Goal: Task Accomplishment & Management: Complete application form

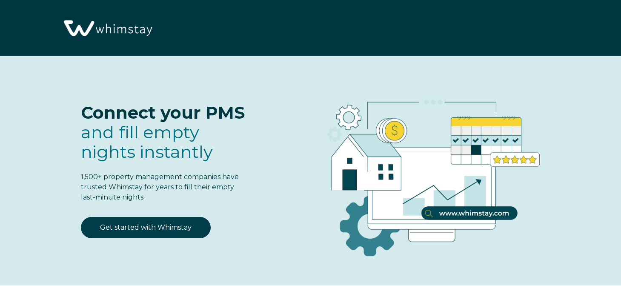
select select "US"
select select "Standard"
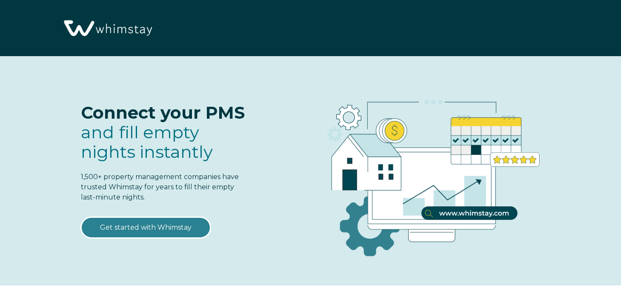
click at [178, 219] on link "Get started with Whimstay" at bounding box center [146, 227] width 130 height 21
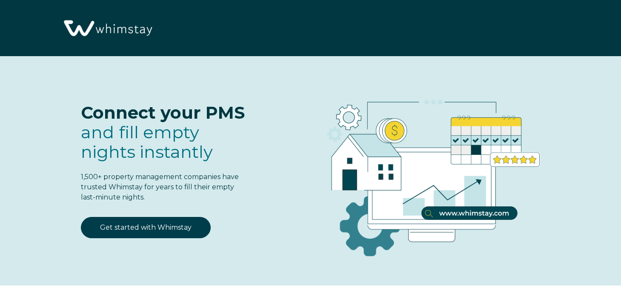
select select "US"
select select "Standard"
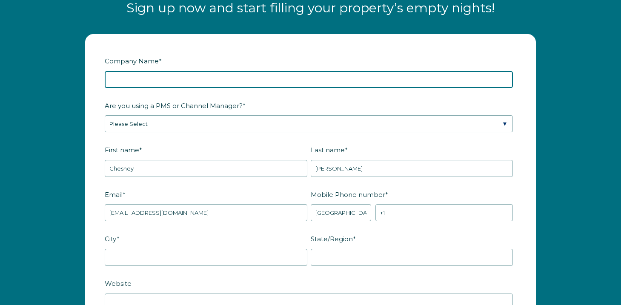
click at [229, 78] on input "Company Name *" at bounding box center [309, 79] width 408 height 17
type input "The Room 305"
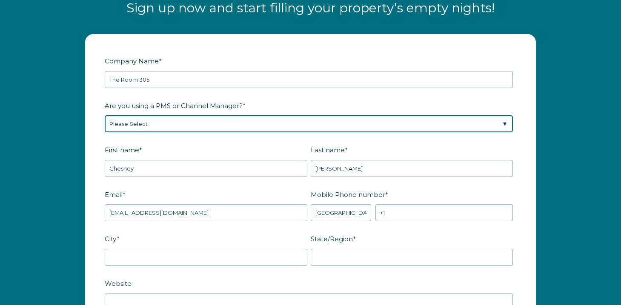
click at [147, 123] on select "Please Select Barefoot BookingPal Boost Brightside CiiRUS Escapia Guesty Hostaw…" at bounding box center [309, 123] width 408 height 17
select select "Guesty"
click at [105, 115] on select "Please Select Barefoot BookingPal Boost Brightside CiiRUS Escapia Guesty Hostaw…" at bounding box center [309, 123] width 408 height 17
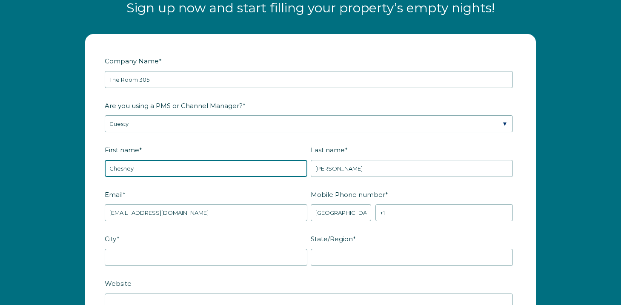
drag, startPoint x: 148, startPoint y: 168, endPoint x: 75, endPoint y: 168, distance: 72.8
type input "[PERSON_NAME]"
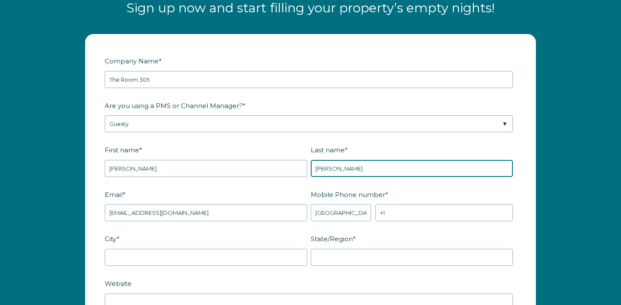
drag, startPoint x: 353, startPoint y: 171, endPoint x: 292, endPoint y: 170, distance: 60.9
click at [293, 170] on fieldset "First name * [PERSON_NAME] Last name * [PERSON_NAME]" at bounding box center [310, 165] width 411 height 45
type input "Zinguer"
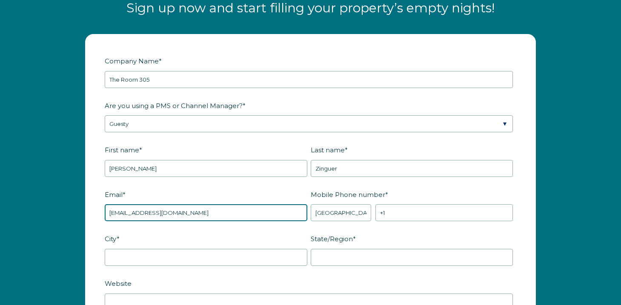
click at [121, 215] on input "[EMAIL_ADDRESS][DOMAIN_NAME]" at bounding box center [206, 212] width 203 height 17
drag, startPoint x: 189, startPoint y: 211, endPoint x: 70, endPoint y: 209, distance: 118.7
type input "[EMAIL_ADDRESS][DOMAIN_NAME]"
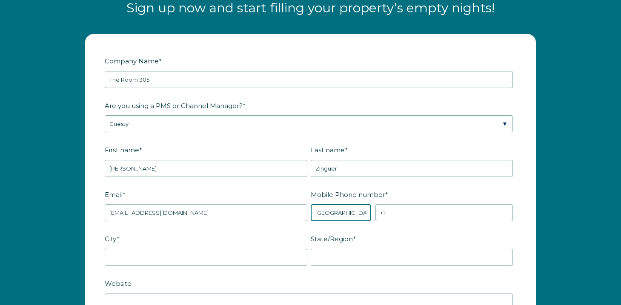
click at [334, 215] on select "* [GEOGRAPHIC_DATA] (‫[GEOGRAPHIC_DATA]‬‎) [GEOGRAPHIC_DATA] ([GEOGRAPHIC_DATA]…" at bounding box center [341, 212] width 61 height 17
click at [311, 204] on select "* [GEOGRAPHIC_DATA] (‫[GEOGRAPHIC_DATA]‬‎) [GEOGRAPHIC_DATA] ([GEOGRAPHIC_DATA]…" at bounding box center [341, 212] width 61 height 17
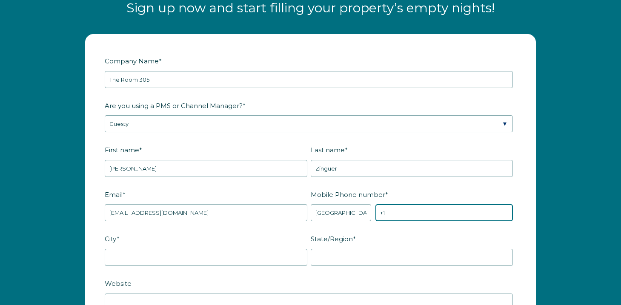
click at [412, 211] on input "+1" at bounding box center [443, 212] width 137 height 17
type input "[PHONE_NUMBER]"
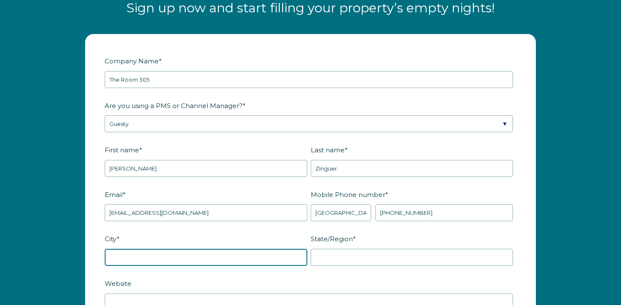
click at [295, 257] on input "City *" at bounding box center [206, 257] width 203 height 17
type input "[GEOGRAPHIC_DATA]"
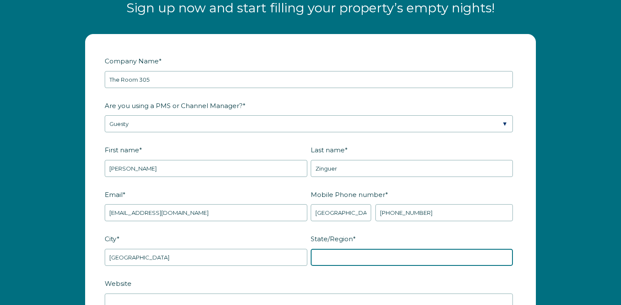
type input "FL"
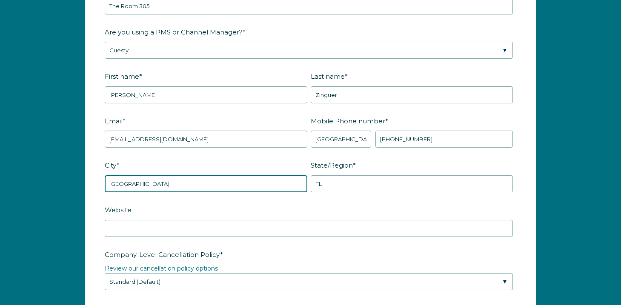
scroll to position [1129, 0]
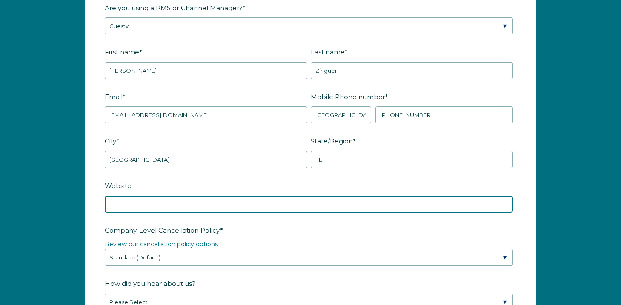
click at [259, 207] on input "Website" at bounding box center [309, 204] width 408 height 17
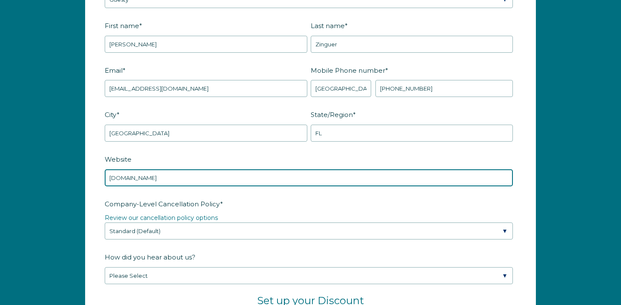
type input "[DOMAIN_NAME]"
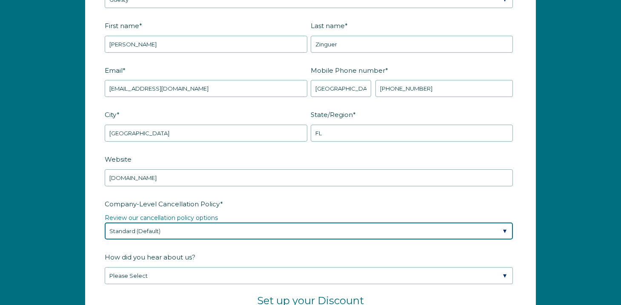
click at [229, 232] on select "Please Select Partial Standard (Default) Moderate Strict" at bounding box center [309, 231] width 408 height 17
click at [105, 223] on select "Please Select Partial Standard (Default) Moderate Strict" at bounding box center [309, 231] width 408 height 17
click at [229, 232] on select "Please Select Partial Standard (Default) Moderate Strict" at bounding box center [309, 231] width 408 height 17
click at [105, 223] on select "Please Select Partial Standard (Default) Moderate Strict" at bounding box center [309, 231] width 408 height 17
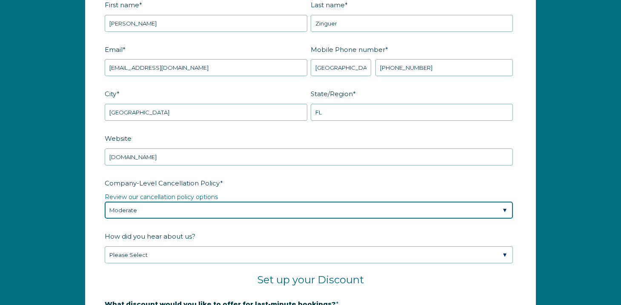
scroll to position [1177, 0]
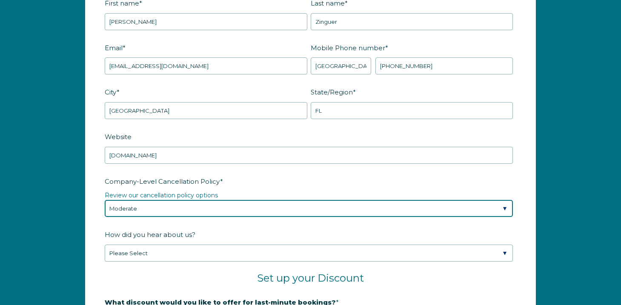
click at [195, 203] on select "Please Select Partial Standard (Default) Moderate Strict" at bounding box center [309, 208] width 408 height 17
select select "Strict"
click at [105, 200] on select "Please Select Partial Standard (Default) Moderate Strict" at bounding box center [309, 208] width 408 height 17
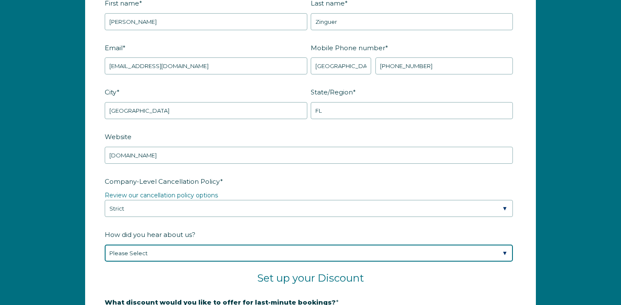
click at [173, 249] on select "Please Select Found Whimstay through a Google search Spoke to a Whimstay salesp…" at bounding box center [309, 253] width 408 height 17
select select "Other"
click at [105, 245] on select "Please Select Found Whimstay through a Google search Spoke to a Whimstay salesp…" at bounding box center [309, 253] width 408 height 17
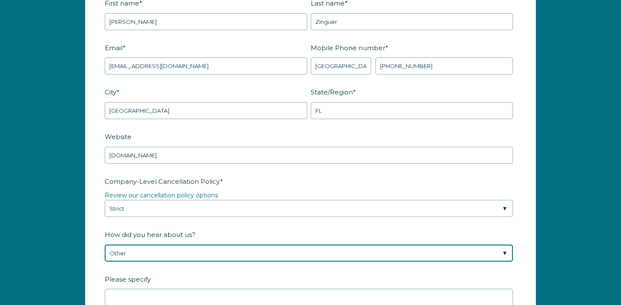
scroll to position [1200, 0]
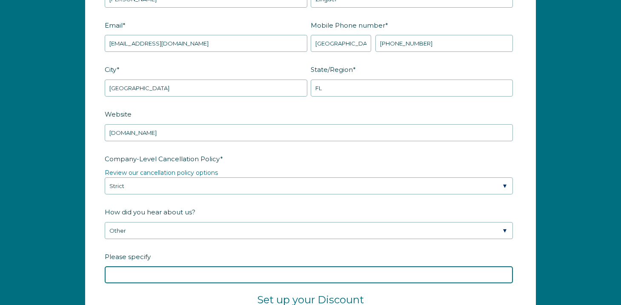
click at [149, 271] on input "Please specify" at bounding box center [309, 274] width 408 height 17
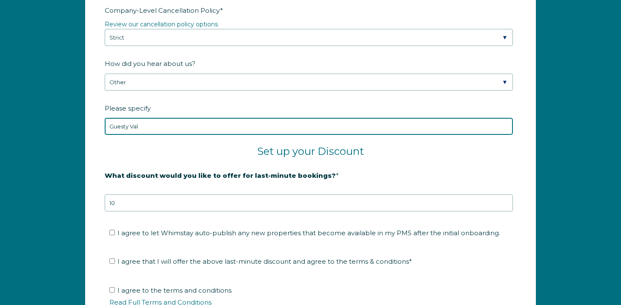
scroll to position [1351, 0]
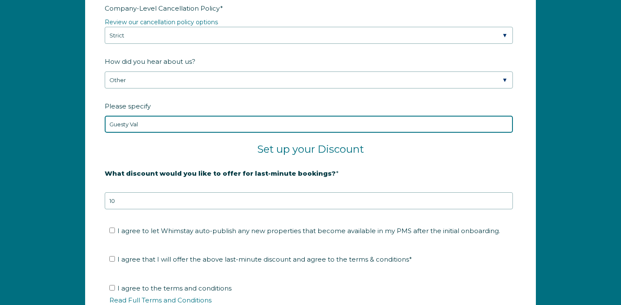
type input "Guesty Val"
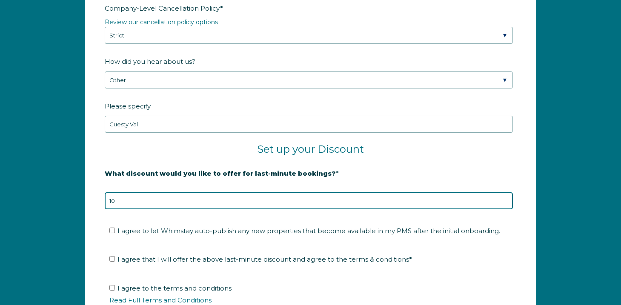
click at [180, 201] on input "10" at bounding box center [309, 200] width 408 height 17
click at [506, 201] on input "9" at bounding box center [309, 200] width 408 height 17
click at [506, 197] on input "10" at bounding box center [309, 200] width 408 height 17
click at [504, 200] on input "9" at bounding box center [309, 200] width 408 height 17
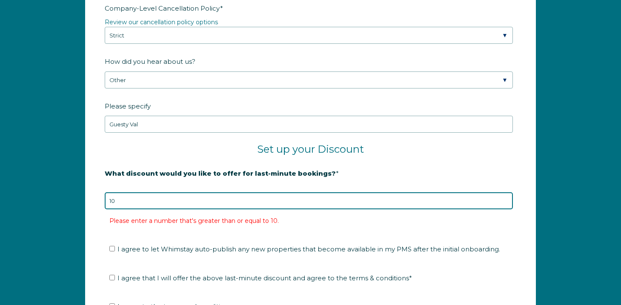
click at [505, 197] on input "10" at bounding box center [309, 200] width 408 height 17
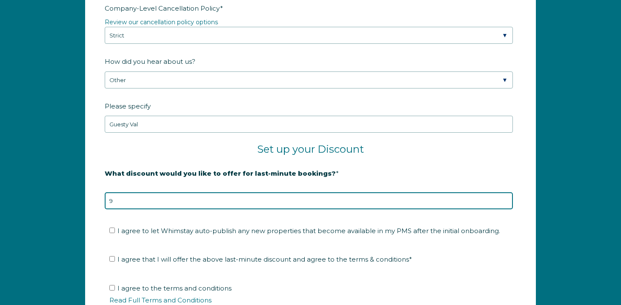
click at [505, 203] on input "9" at bounding box center [309, 200] width 408 height 17
type input "10"
click at [505, 199] on input "10" at bounding box center [309, 200] width 408 height 17
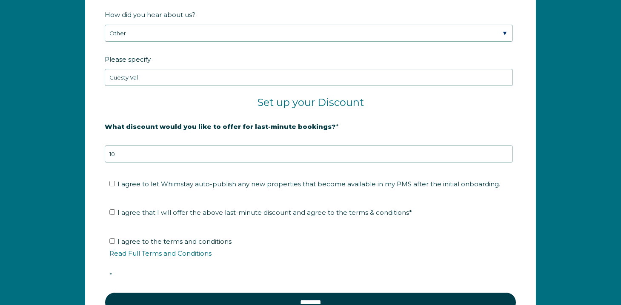
scroll to position [1400, 0]
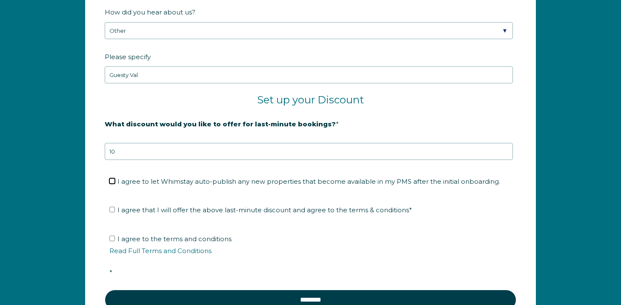
click at [112, 180] on input "I agree to let Whimstay auto-publish any new properties that become available i…" at bounding box center [112, 181] width 6 height 6
checkbox input "true"
click at [112, 208] on input "I agree that I will offer the above last-minute discount and agree to the terms…" at bounding box center [112, 210] width 6 height 6
checkbox input "true"
click at [112, 237] on input "I agree to the terms and conditions Read Full Terms and Conditions *" at bounding box center [112, 239] width 6 height 6
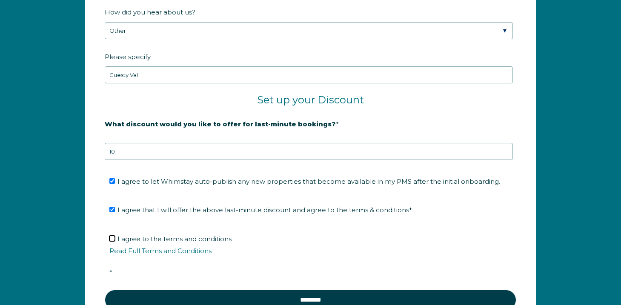
checkbox input "true"
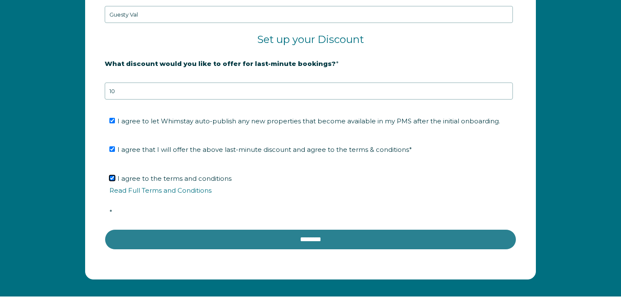
scroll to position [1481, 0]
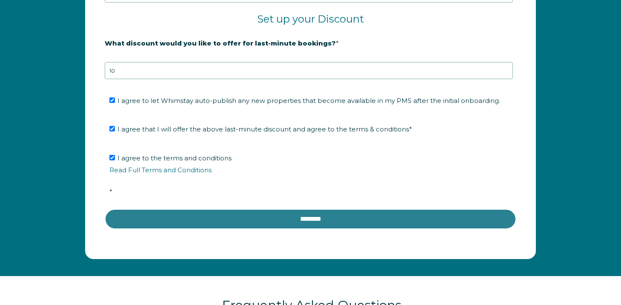
click at [254, 212] on input "********" at bounding box center [310, 219] width 411 height 20
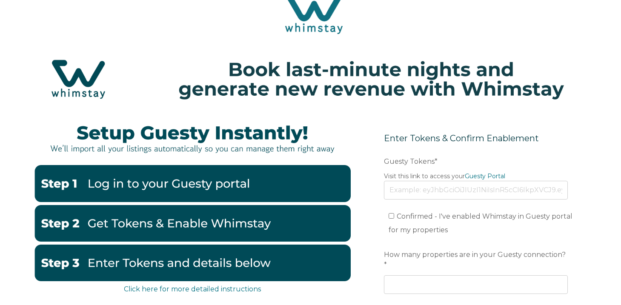
scroll to position [21, 0]
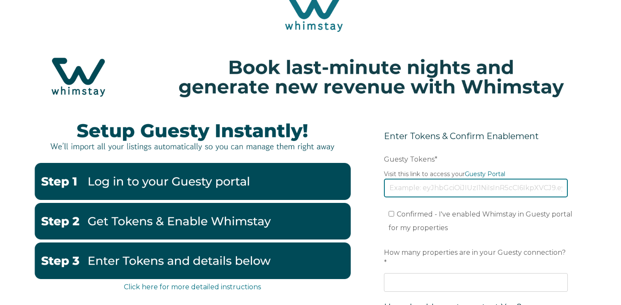
click at [431, 188] on input "Guesty Tokens *" at bounding box center [476, 188] width 184 height 19
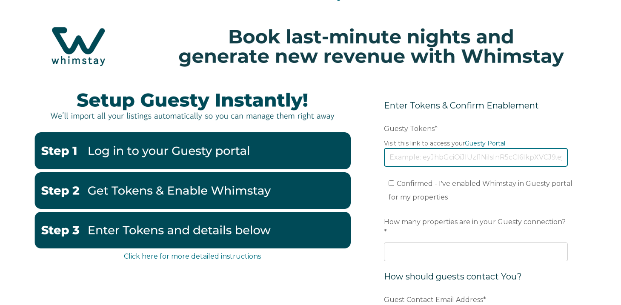
scroll to position [46, 0]
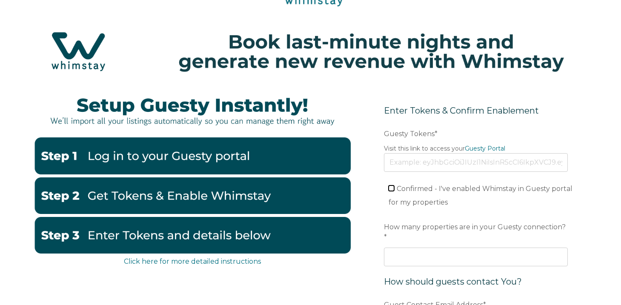
click at [392, 189] on form "Enter Tokens & Confirm Enablement Preferred language Email Guesty Tokens * Visi…" at bounding box center [476, 265] width 222 height 359
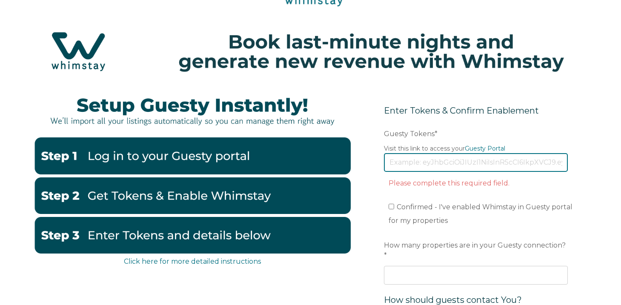
click at [403, 166] on input "Guesty Tokens *" at bounding box center [476, 162] width 184 height 19
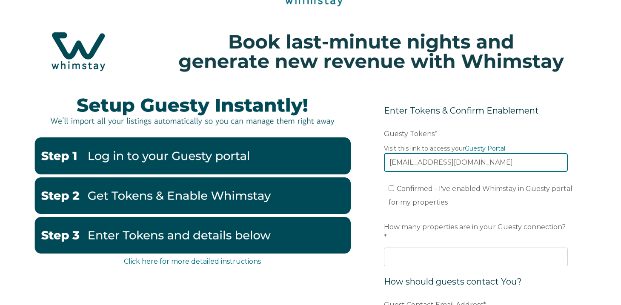
type input "soulfulalliancellc@gmail.com"
click at [392, 189] on input "Confirmed - I've enabled Whimstay in Guesty portal for my properties" at bounding box center [392, 189] width 6 height 6
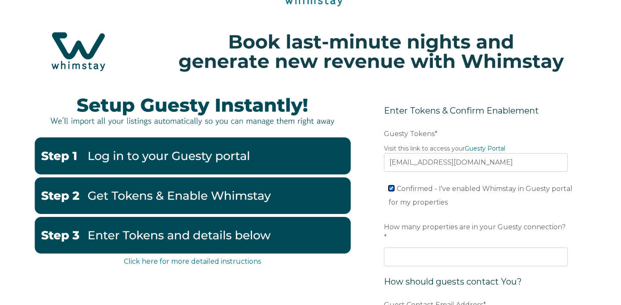
checkbox input "true"
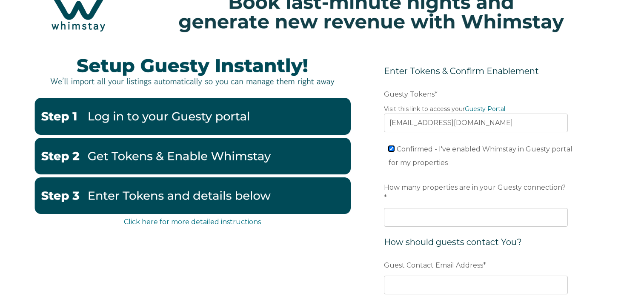
scroll to position [94, 0]
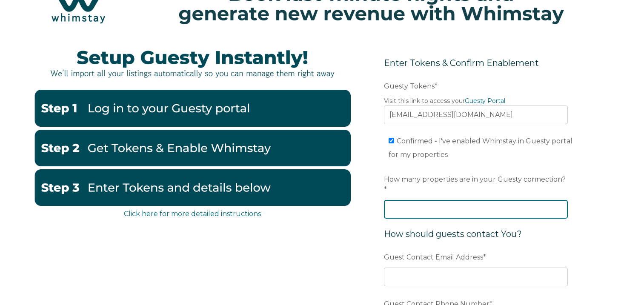
click at [405, 202] on input "How many properties are in your Guesty connection? *" at bounding box center [476, 209] width 184 height 19
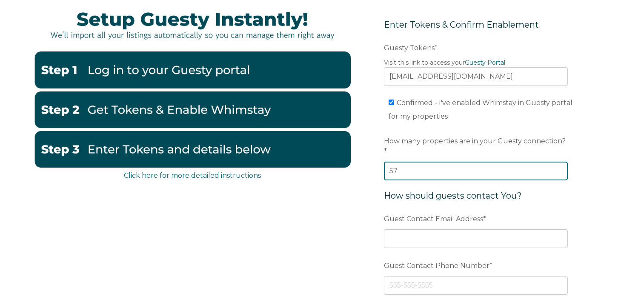
scroll to position [139, 0]
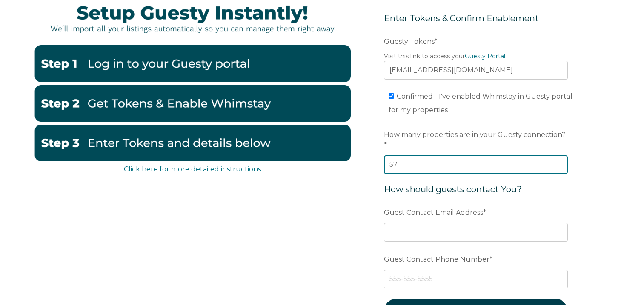
type input "57"
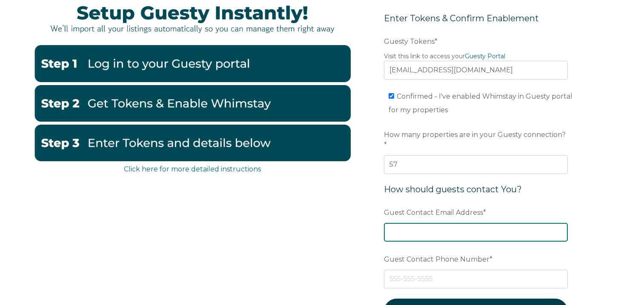
click at [414, 225] on input "Guest Contact Email Address *" at bounding box center [476, 232] width 184 height 19
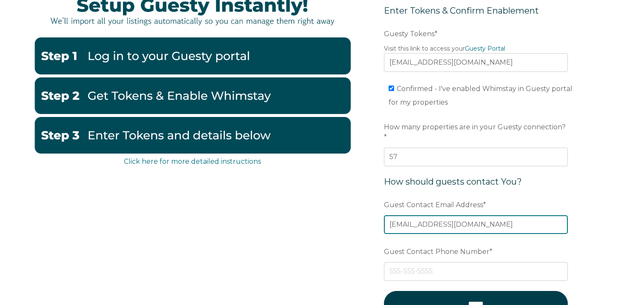
type input "[EMAIL_ADDRESS][DOMAIN_NAME]"
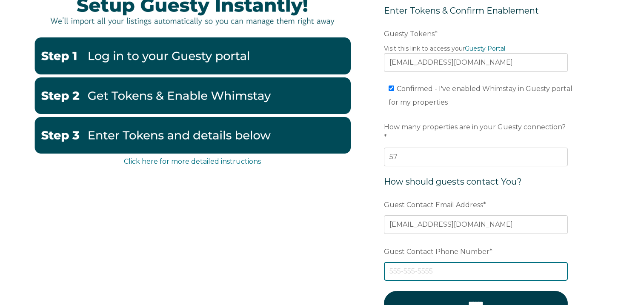
click at [440, 266] on input "Guest Contact Phone Number *" at bounding box center [476, 271] width 184 height 19
drag, startPoint x: 434, startPoint y: 261, endPoint x: 371, endPoint y: 257, distance: 63.1
click at [371, 257] on form "Enter Tokens & Confirm Enablement Preferred language Email Guesty Tokens * Visi…" at bounding box center [476, 165] width 222 height 359
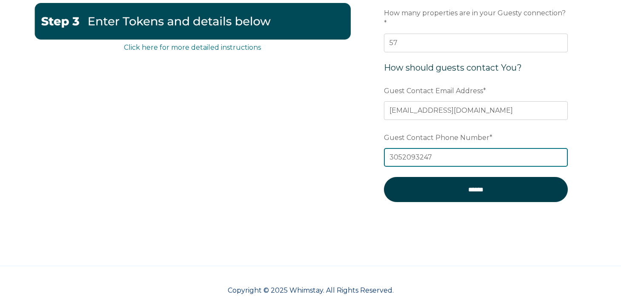
scroll to position [261, 0]
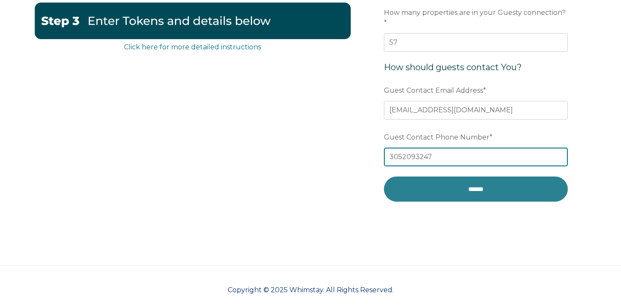
type input "3052093247"
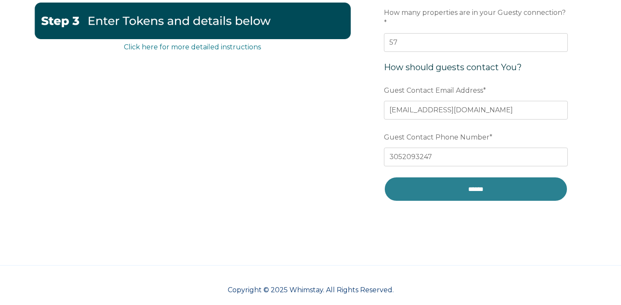
click at [481, 183] on input "******" at bounding box center [476, 189] width 184 height 25
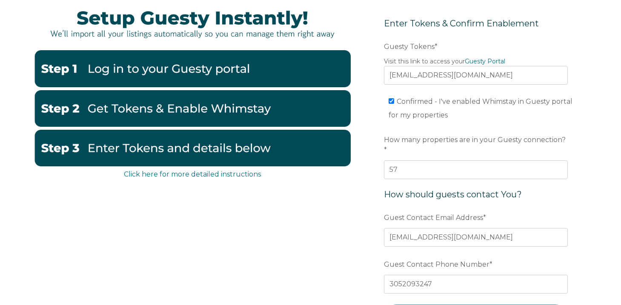
scroll to position [129, 0]
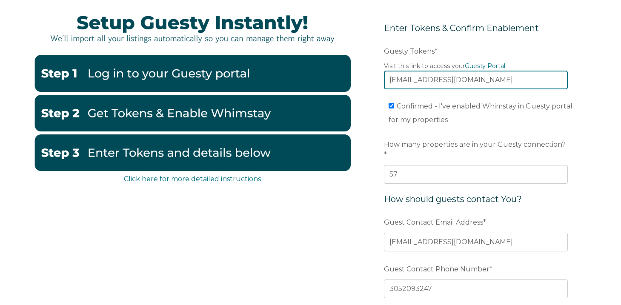
drag, startPoint x: 499, startPoint y: 80, endPoint x: 369, endPoint y: 80, distance: 129.8
click at [369, 80] on form "Enter Tokens & Confirm Enablement Preferred language Email Guesty Tokens * Visi…" at bounding box center [476, 183] width 222 height 359
paste input "eyJhbGciOiJIUzI1NiIsInR5cCI6IkpXVCJ9.eyJ0b2tlbklkIjoiNjhkYzIxMGQ5Y2IwMTlkNjFmNT…"
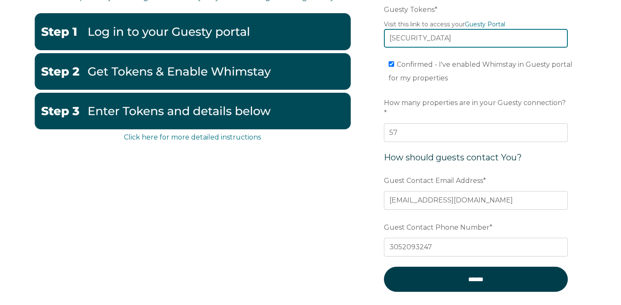
scroll to position [261, 0]
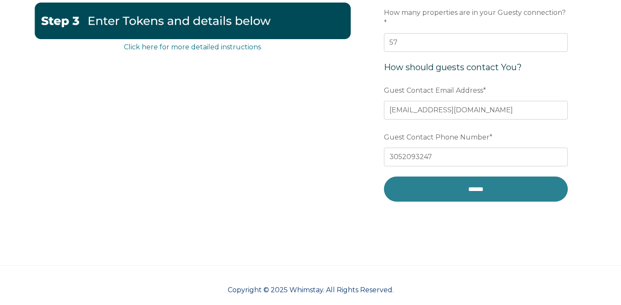
type input "eyJhbGciOiJIUzI1NiIsInR5cCI6IkpXVCJ9.eyJ0b2tlbklkIjoiNjhkYzIxMGQ5Y2IwMTlkNjFmNT…"
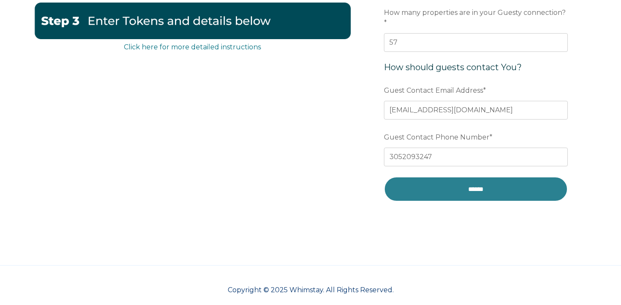
scroll to position [0, 0]
click at [441, 177] on input "******" at bounding box center [476, 189] width 184 height 25
